Goal: Information Seeking & Learning: Check status

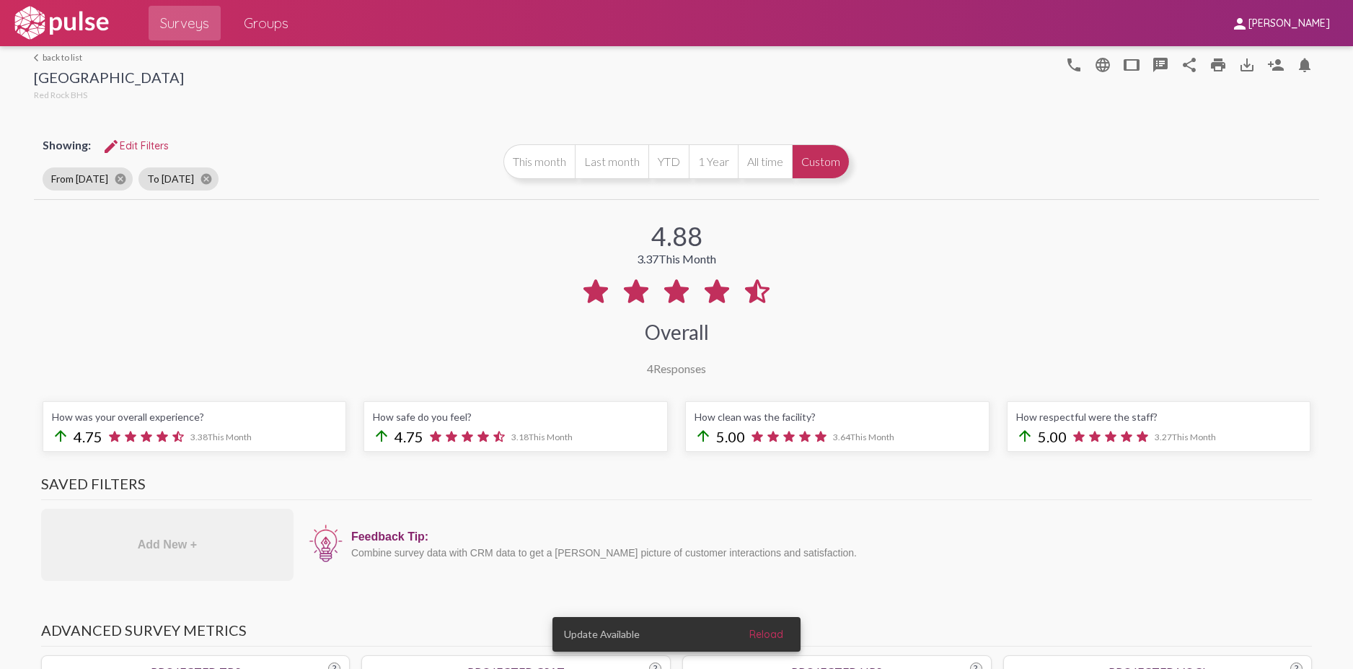
click at [55, 58] on link "arrow_back_ios back to list" at bounding box center [109, 57] width 150 height 11
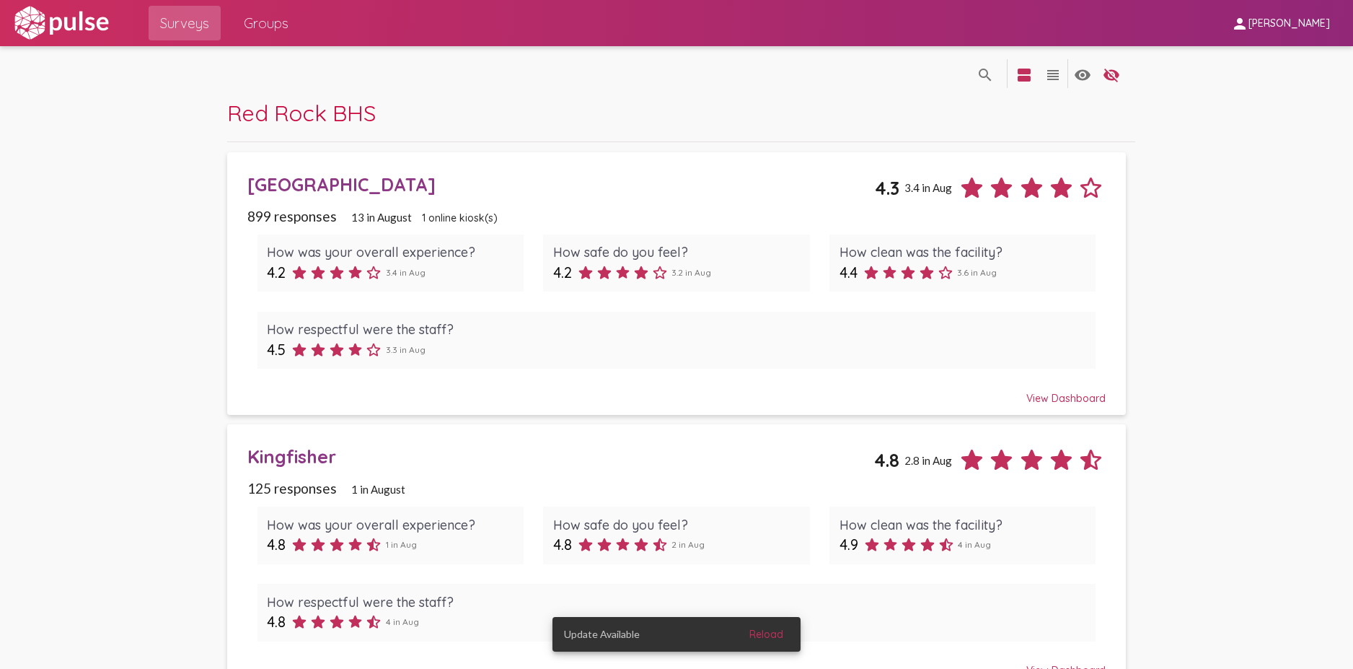
click at [293, 449] on div "Kingfisher" at bounding box center [560, 456] width 627 height 22
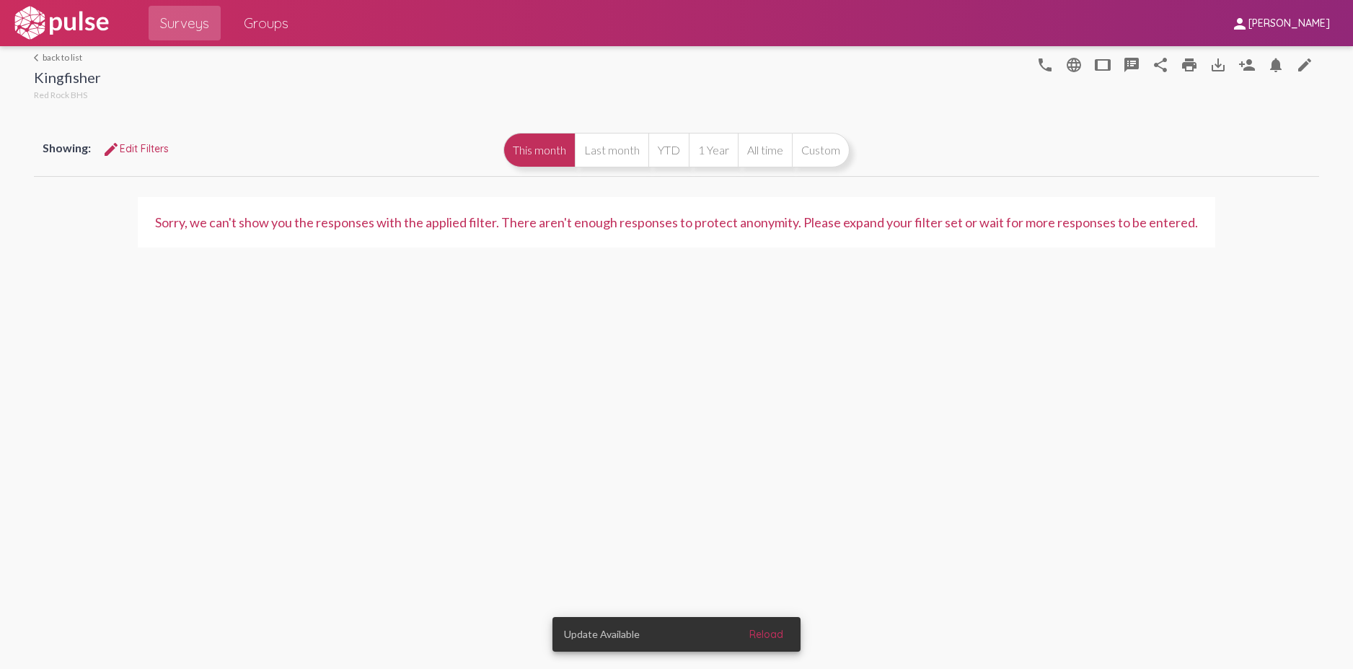
click at [68, 56] on link "arrow_back_ios back to list" at bounding box center [67, 57] width 67 height 11
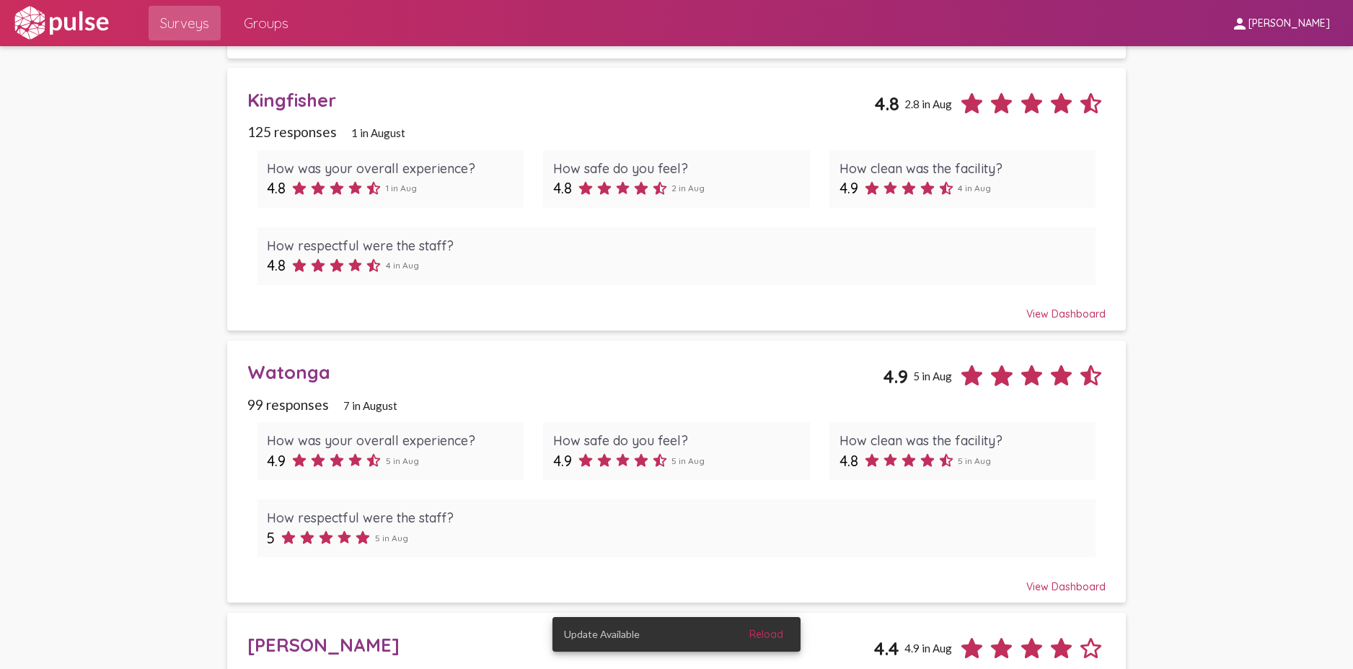
scroll to position [361, 0]
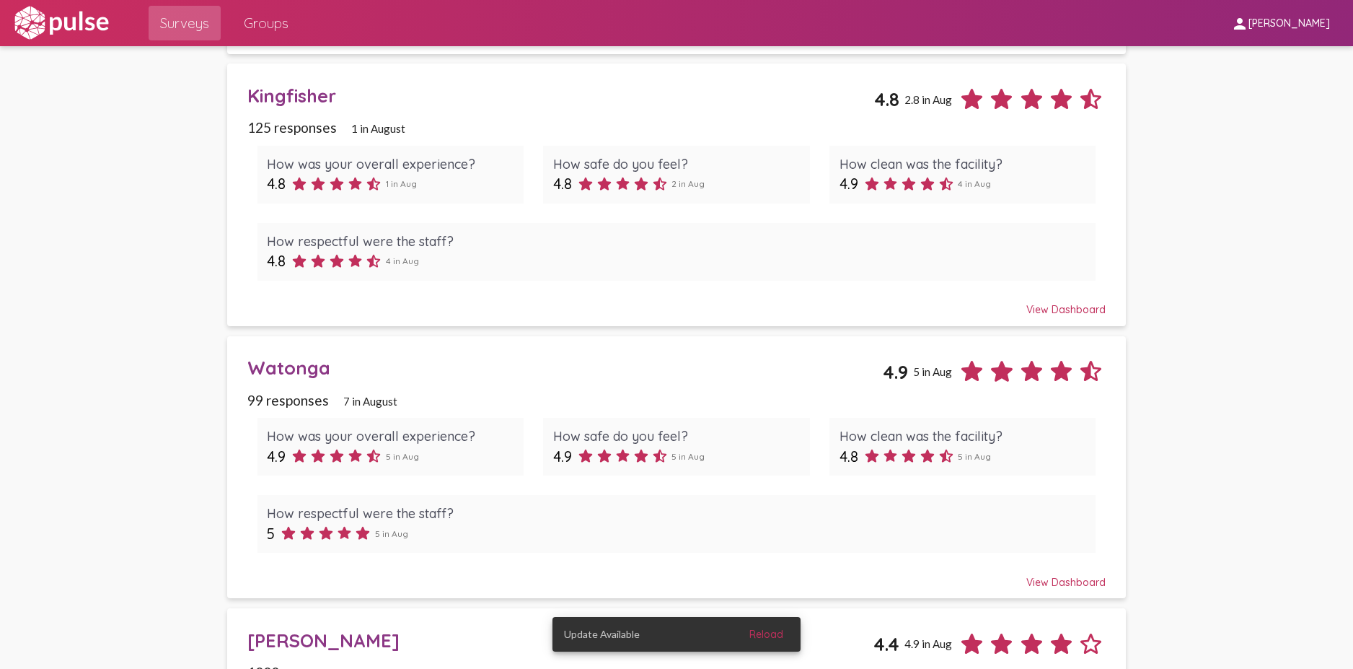
click at [272, 364] on div "Watonga" at bounding box center [565, 367] width 636 height 22
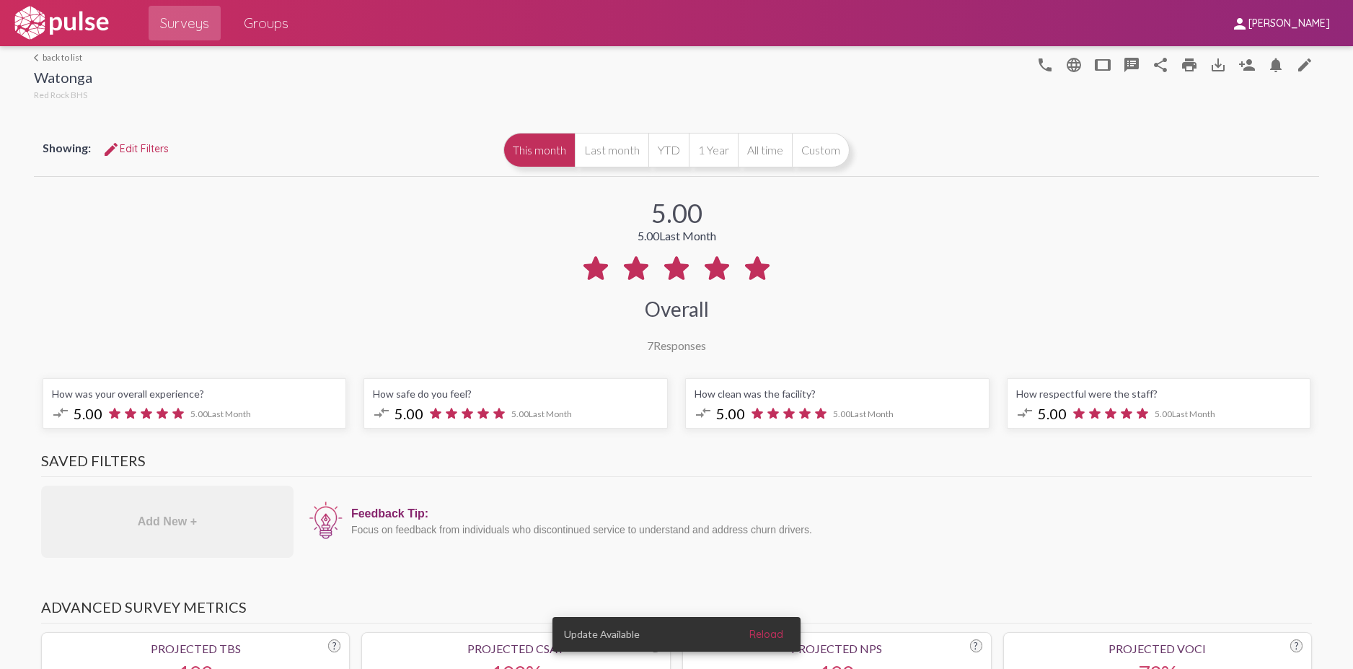
click at [76, 59] on link "arrow_back_ios back to list" at bounding box center [63, 57] width 58 height 11
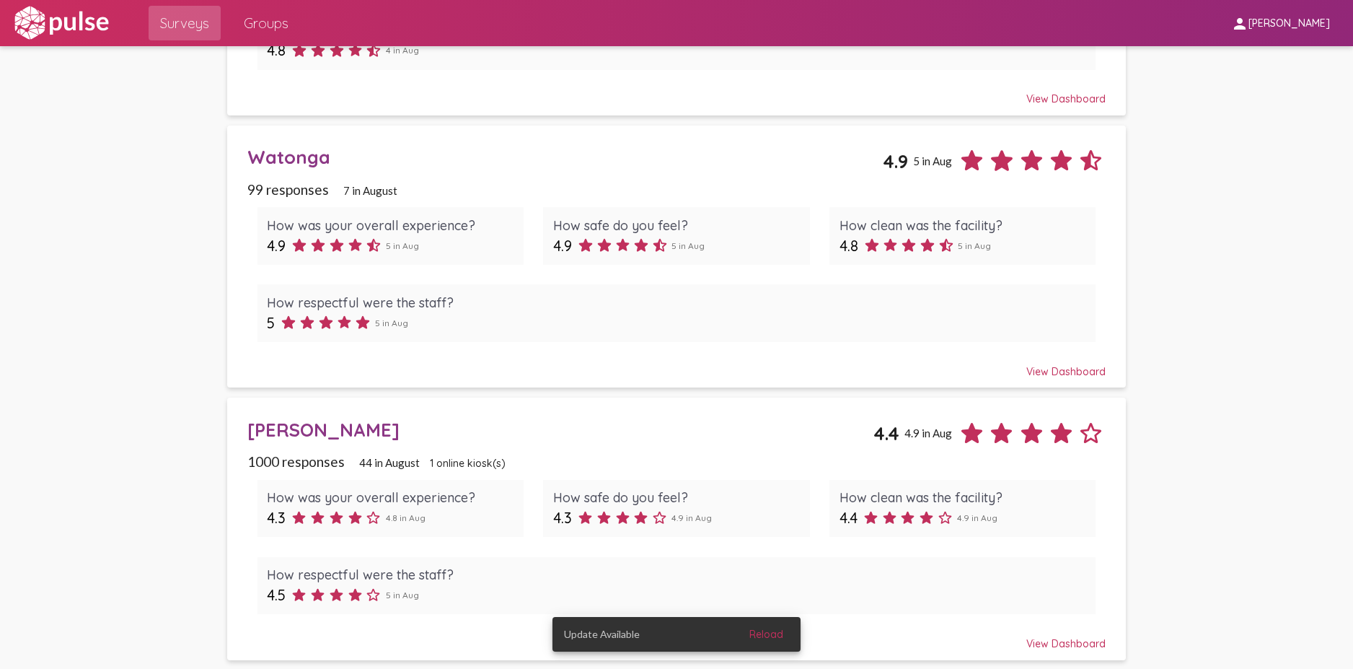
scroll to position [573, 0]
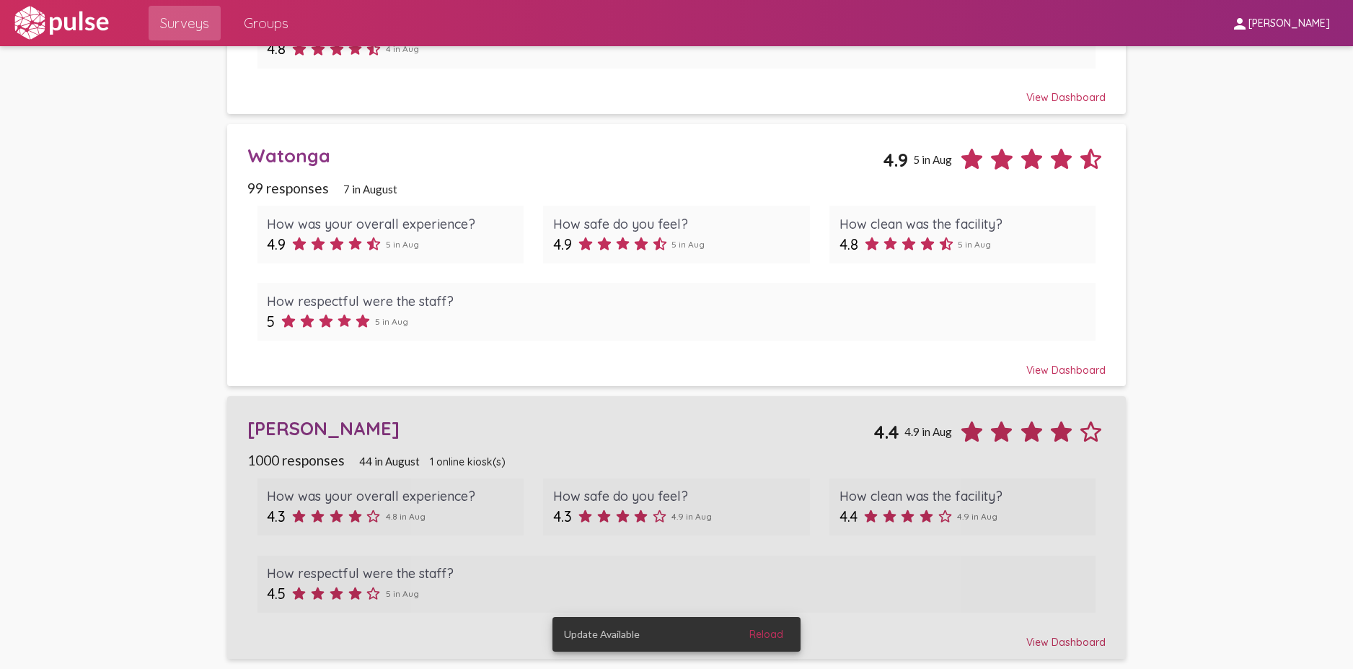
click at [333, 424] on div "[PERSON_NAME]" at bounding box center [560, 428] width 627 height 22
